Goal: Check status

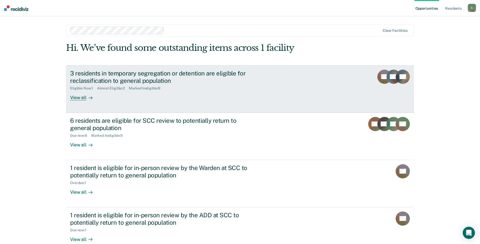
click at [80, 94] on div "View all" at bounding box center [84, 96] width 28 height 10
